Goal: Register for event/course

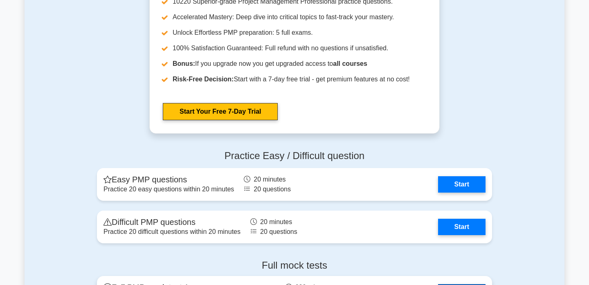
scroll to position [2188, 0]
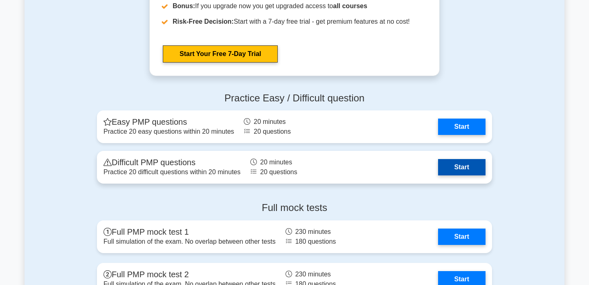
click at [438, 172] on link "Start" at bounding box center [461, 167] width 47 height 16
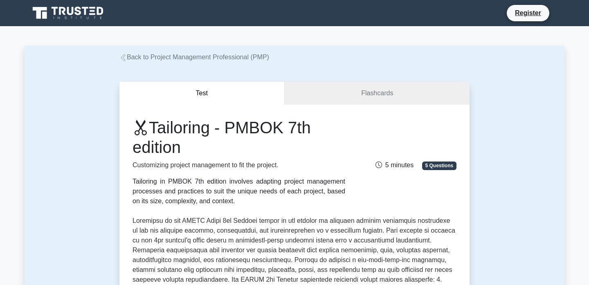
scroll to position [404, 0]
